Goal: Transaction & Acquisition: Purchase product/service

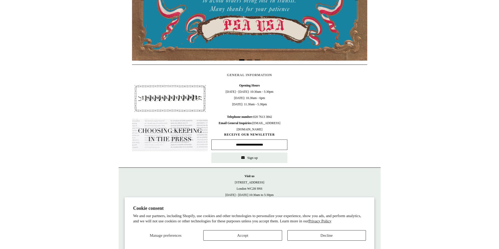
scroll to position [175, 0]
click at [273, 233] on button "Accept" at bounding box center [242, 236] width 79 height 10
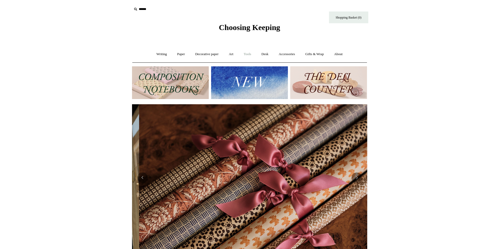
scroll to position [0, 470]
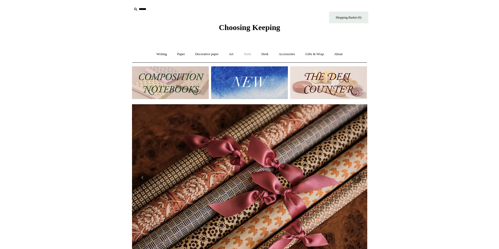
click at [252, 53] on link "Tools +" at bounding box center [247, 54] width 17 height 14
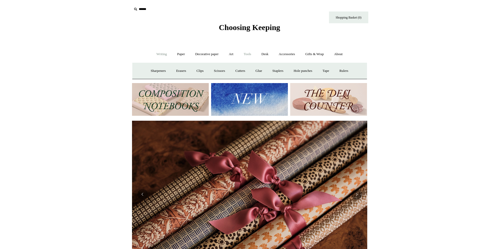
click at [163, 52] on link "Writing +" at bounding box center [162, 54] width 20 height 14
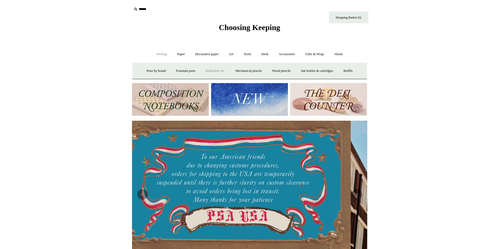
scroll to position [0, 1]
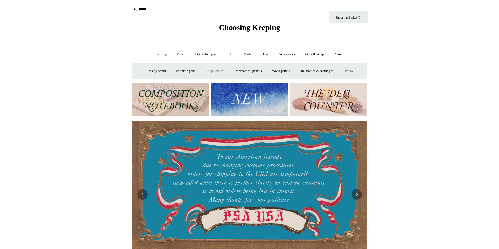
click at [222, 71] on link "Ballpoints etc. +" at bounding box center [215, 71] width 29 height 14
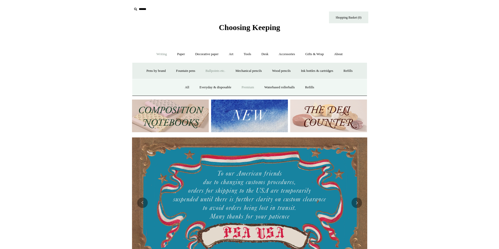
click at [245, 87] on link "Premium" at bounding box center [248, 88] width 22 height 14
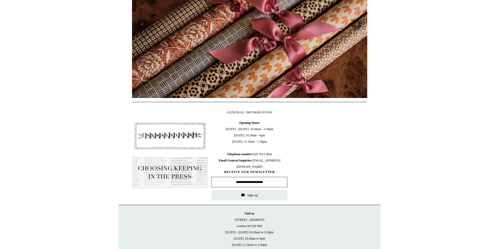
scroll to position [225, 0]
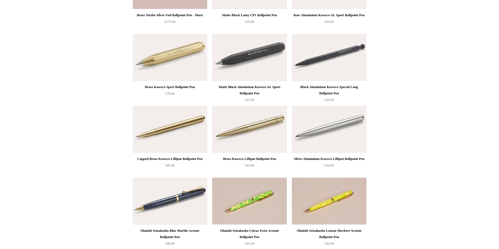
scroll to position [21, 0]
